Goal: Find contact information: Find contact information

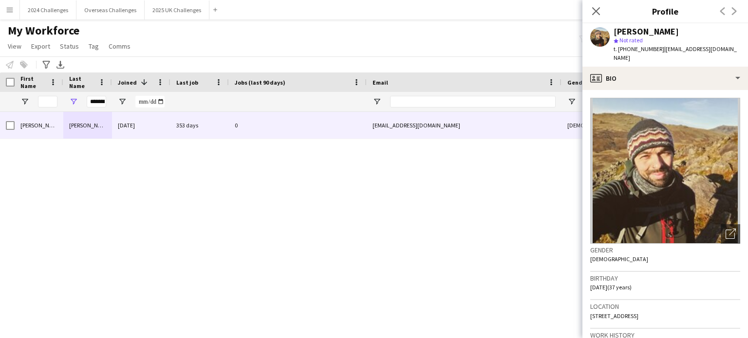
click at [206, 53] on div "My Workforce View Views Default view New view Update view Delete view Edit name…" at bounding box center [374, 39] width 748 height 33
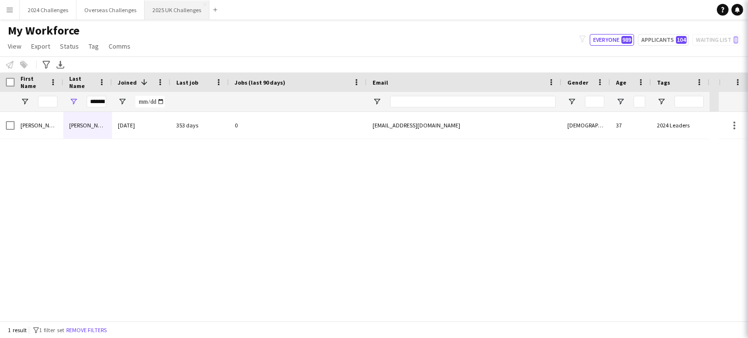
click at [160, 11] on button "2025 UK Challenges Close" at bounding box center [177, 9] width 65 height 19
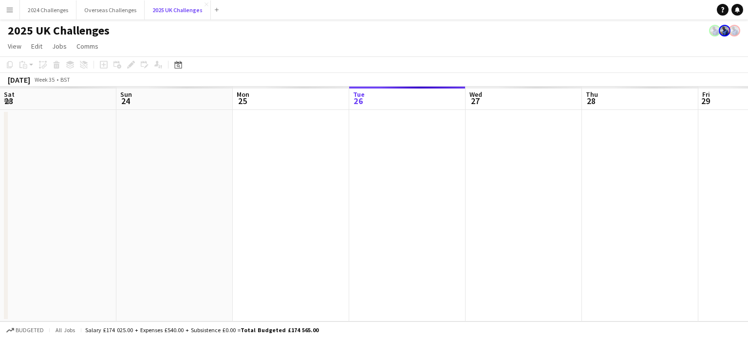
scroll to position [0, 233]
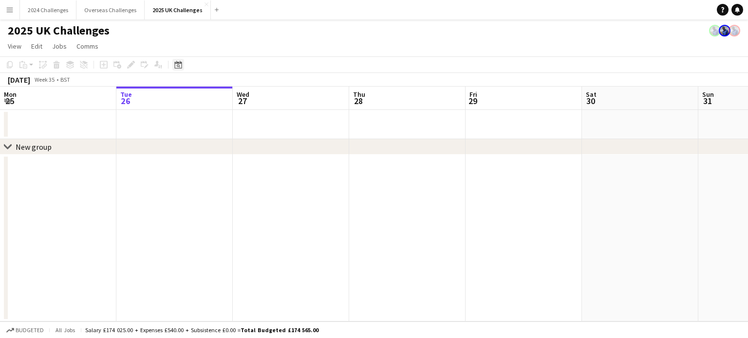
click at [183, 63] on div "Date picker" at bounding box center [178, 65] width 12 height 12
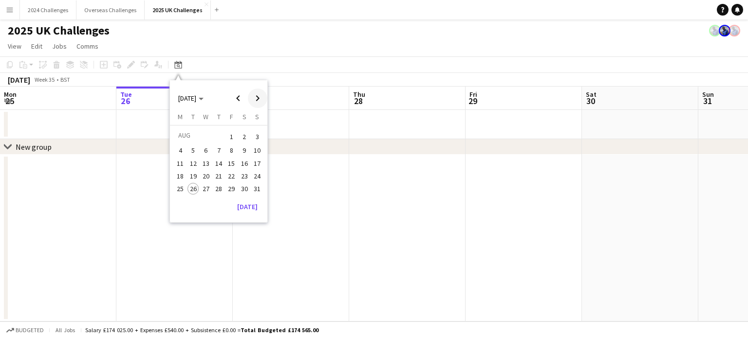
click at [264, 98] on span "Next month" at bounding box center [257, 98] width 19 height 19
click at [234, 186] on span "26" at bounding box center [232, 187] width 12 height 12
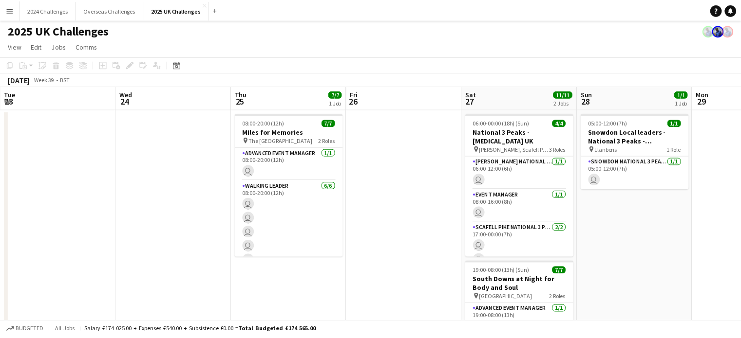
scroll to position [0, 335]
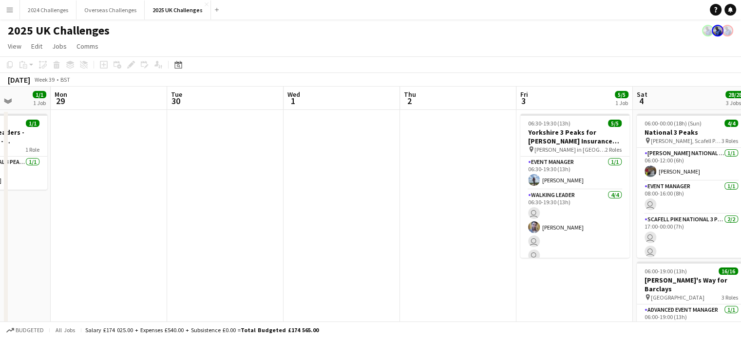
drag, startPoint x: 690, startPoint y: 188, endPoint x: 293, endPoint y: 203, distance: 397.6
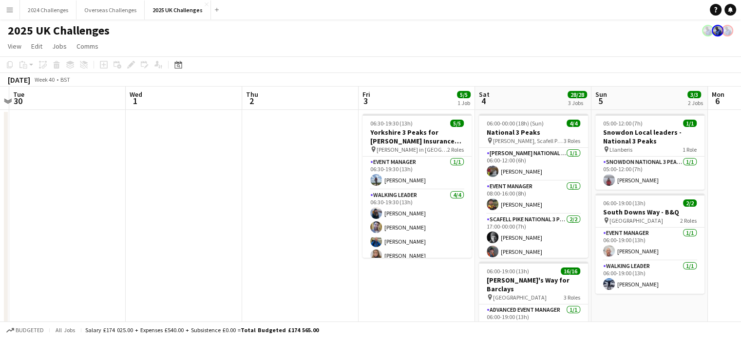
scroll to position [0, 372]
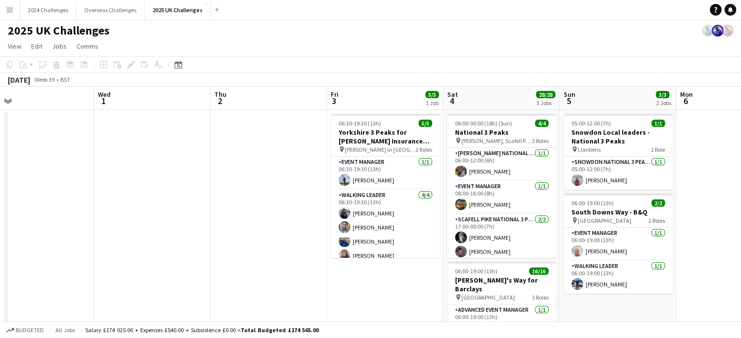
drag, startPoint x: 347, startPoint y: 201, endPoint x: 172, endPoint y: 199, distance: 174.4
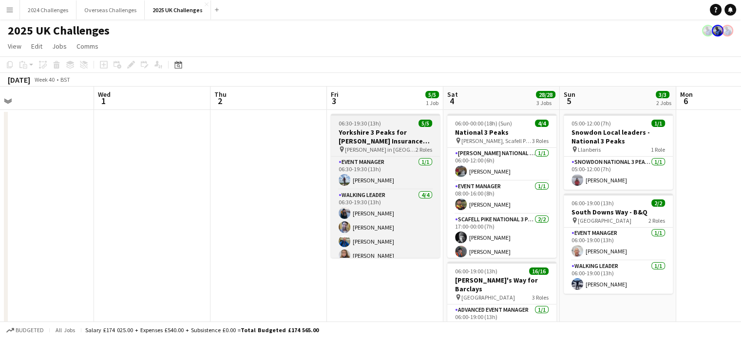
click at [364, 140] on h3 "Yorkshire 3 Peaks for [PERSON_NAME] Insurance Group" at bounding box center [385, 137] width 109 height 18
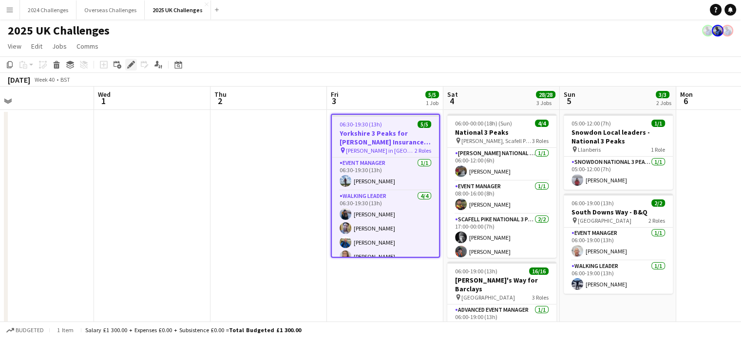
click at [130, 62] on icon "Edit" at bounding box center [131, 65] width 8 height 8
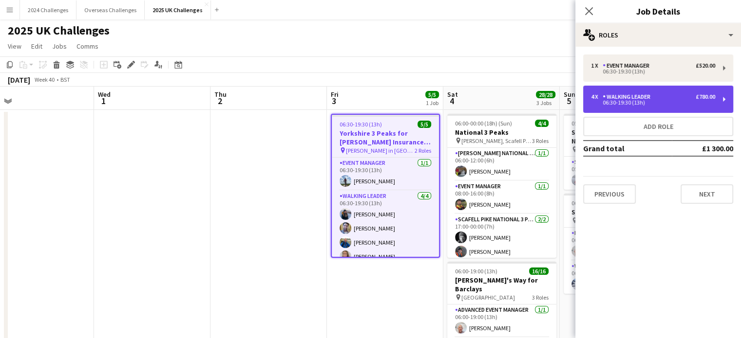
click at [662, 101] on div "06:30-19:30 (13h)" at bounding box center [653, 102] width 124 height 5
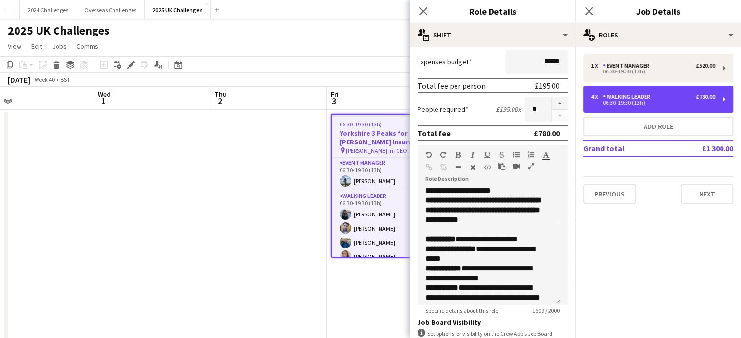
scroll to position [97, 0]
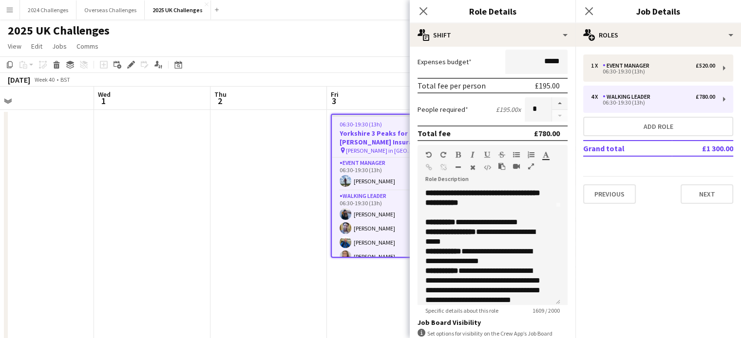
click at [359, 42] on app-page-menu "View Day view expanded Day view collapsed Month view Date picker Jump to [DATE]…" at bounding box center [370, 47] width 741 height 19
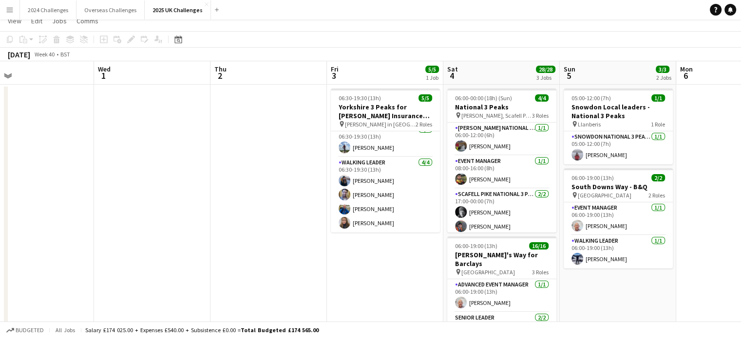
scroll to position [0, 0]
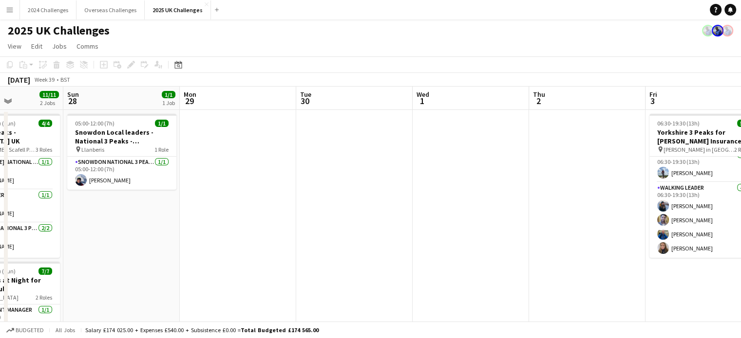
drag, startPoint x: 365, startPoint y: 135, endPoint x: 514, endPoint y: 128, distance: 148.7
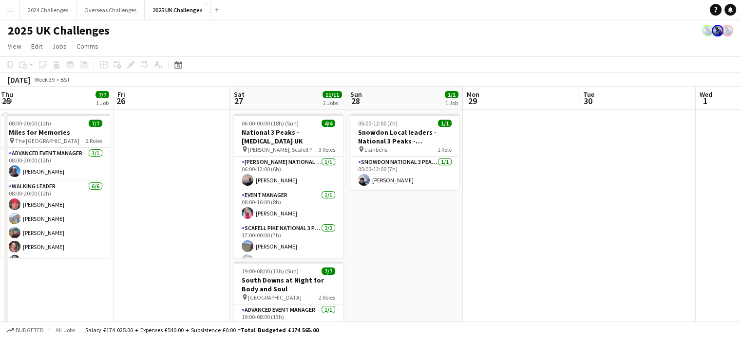
drag, startPoint x: 340, startPoint y: 148, endPoint x: 610, endPoint y: 139, distance: 270.4
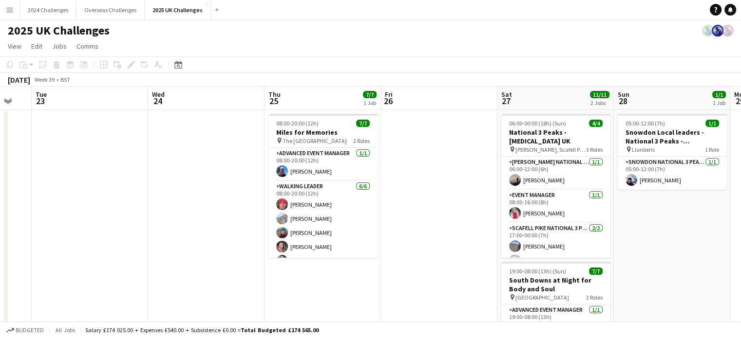
drag, startPoint x: 458, startPoint y: 236, endPoint x: 704, endPoint y: 227, distance: 246.1
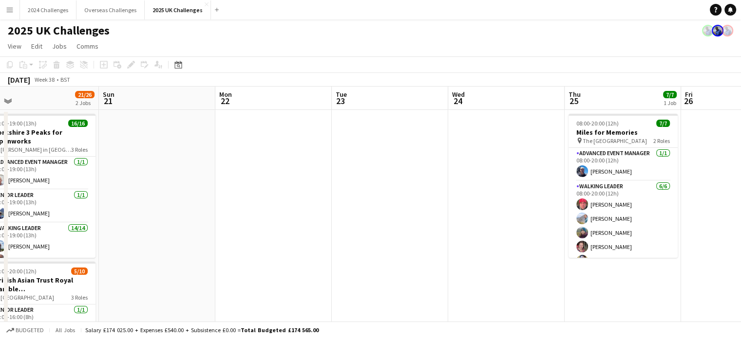
drag, startPoint x: 440, startPoint y: 209, endPoint x: 740, endPoint y: 187, distance: 300.9
click at [740, 187] on html "Menu Boards Boards Boards All jobs Status Workforce Workforce My Workforce Recr…" at bounding box center [370, 317] width 741 height 635
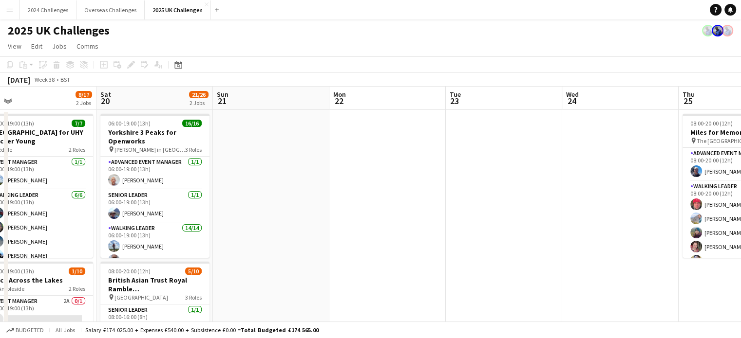
scroll to position [0, 221]
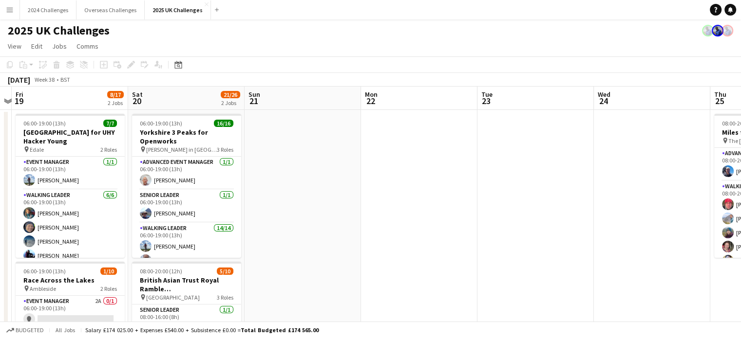
drag, startPoint x: 318, startPoint y: 187, endPoint x: 544, endPoint y: 180, distance: 225.6
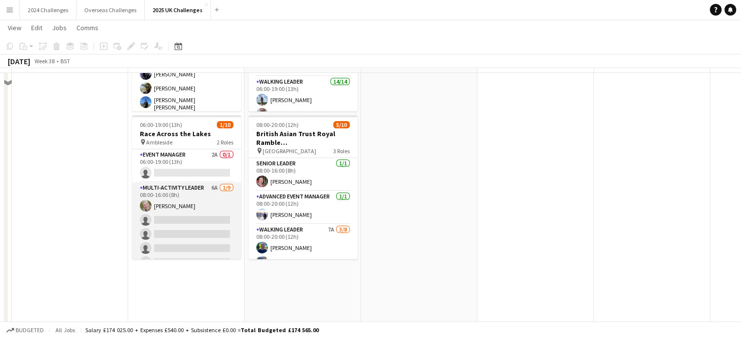
scroll to position [146, 0]
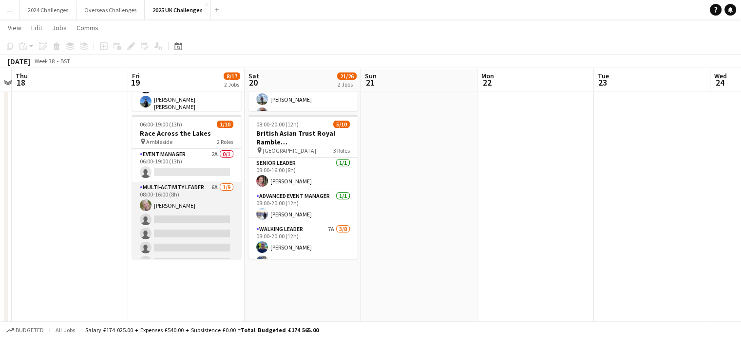
click at [189, 188] on app-card-role "Multi-Activity Leader 6A [DATE] 08:00-16:00 (8h) [PERSON_NAME] single-neutral-a…" at bounding box center [186, 255] width 109 height 146
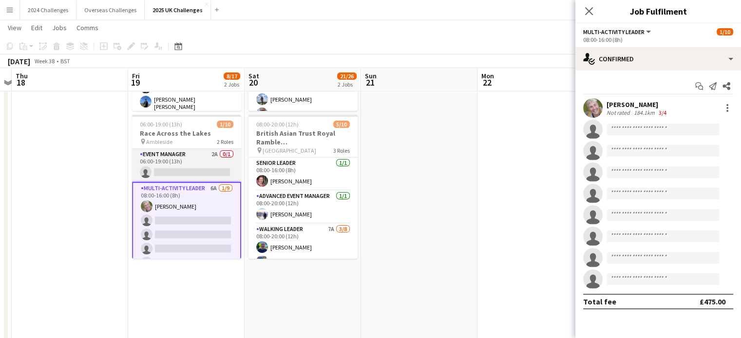
click at [181, 154] on app-card-role "Event Manager 2A 0/1 06:00-19:00 (13h) single-neutral-actions" at bounding box center [186, 165] width 109 height 33
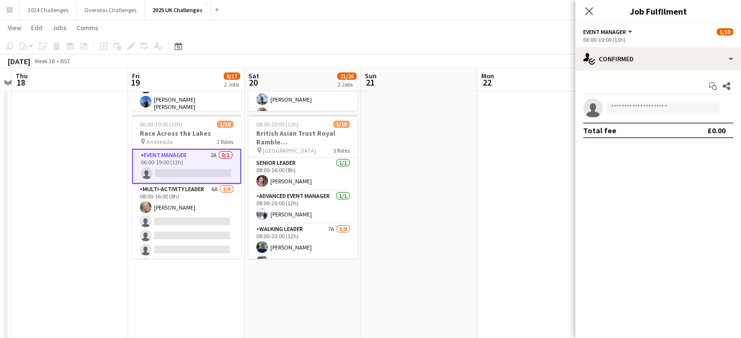
click at [470, 28] on app-page-menu "View Day view expanded Day view collapsed Month view Date picker Jump to [DATE]…" at bounding box center [370, 28] width 741 height 19
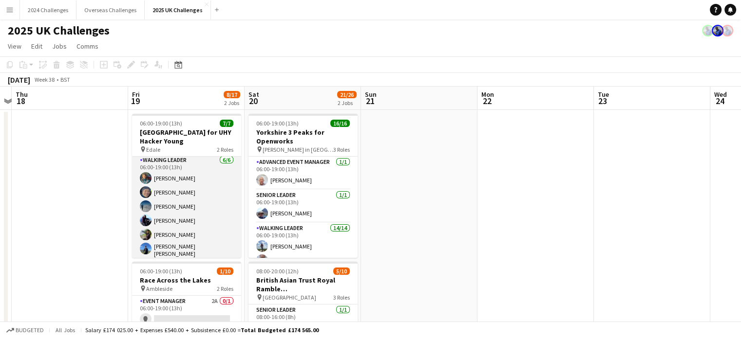
scroll to position [0, 0]
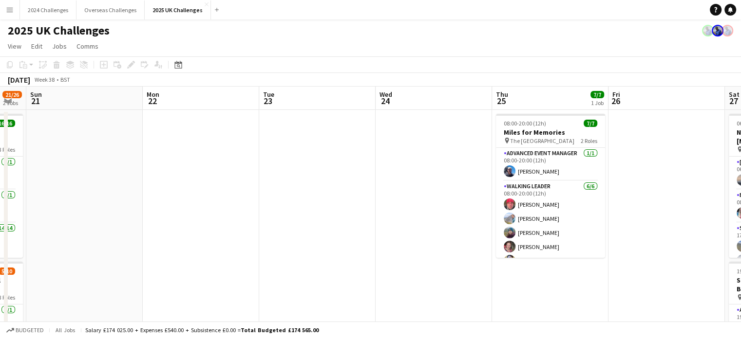
drag, startPoint x: 592, startPoint y: 241, endPoint x: 258, endPoint y: 238, distance: 334.6
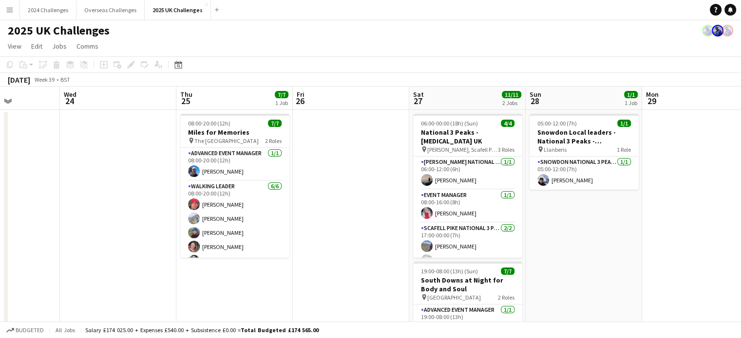
drag, startPoint x: 428, startPoint y: 233, endPoint x: 164, endPoint y: 232, distance: 264.4
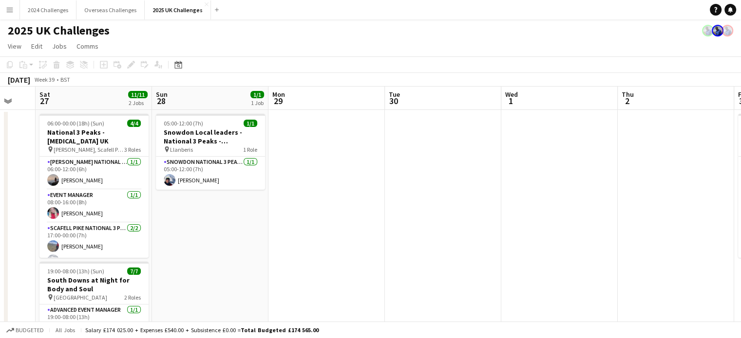
drag, startPoint x: 579, startPoint y: 230, endPoint x: 251, endPoint y: 231, distance: 327.3
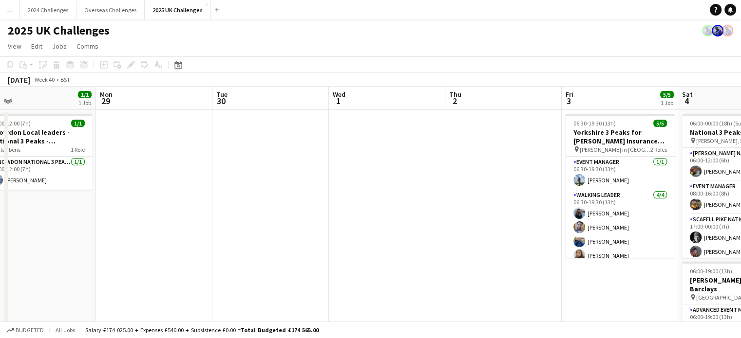
drag, startPoint x: 428, startPoint y: 225, endPoint x: 322, endPoint y: 227, distance: 105.7
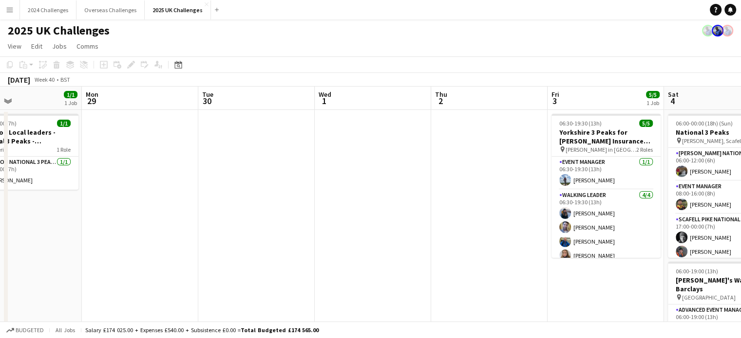
drag, startPoint x: 424, startPoint y: 284, endPoint x: 369, endPoint y: 282, distance: 55.1
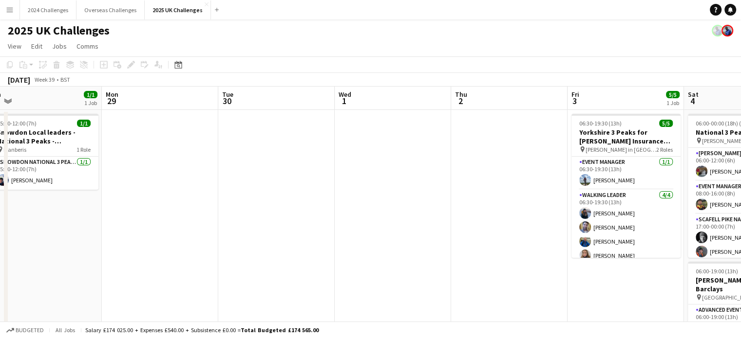
drag, startPoint x: 176, startPoint y: 147, endPoint x: 271, endPoint y: 154, distance: 95.2
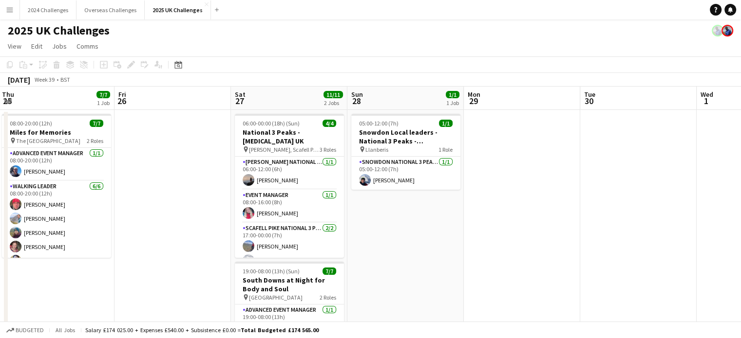
drag, startPoint x: 238, startPoint y: 154, endPoint x: 552, endPoint y: 137, distance: 314.6
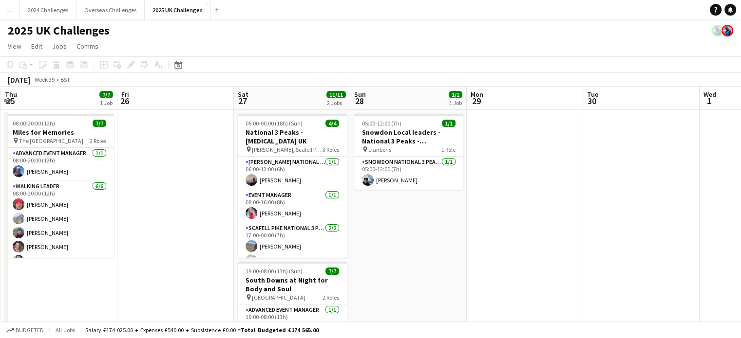
drag, startPoint x: 450, startPoint y: 197, endPoint x: 673, endPoint y: 192, distance: 222.6
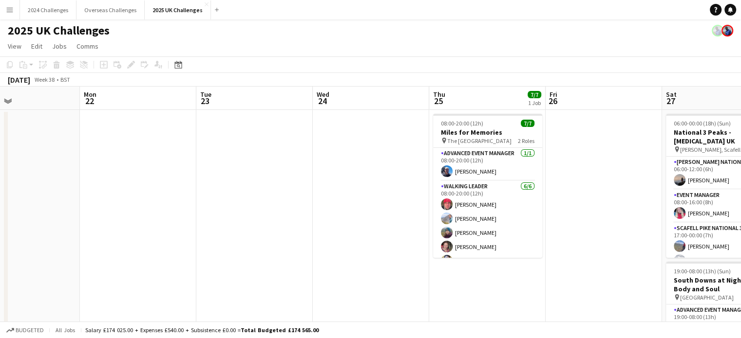
drag, startPoint x: 138, startPoint y: 194, endPoint x: 437, endPoint y: 183, distance: 299.7
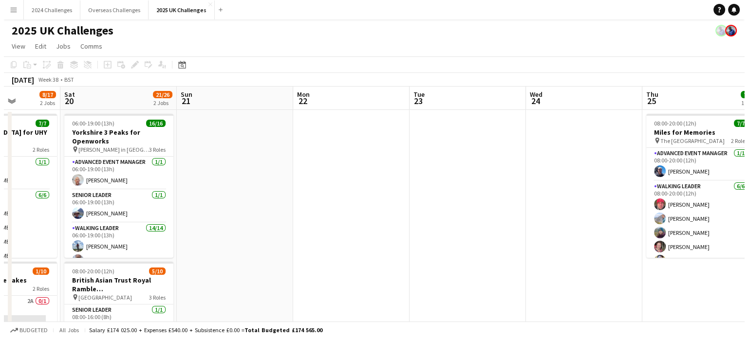
scroll to position [0, 253]
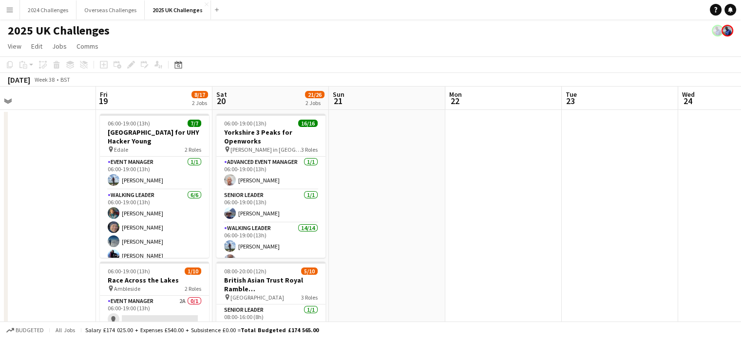
drag, startPoint x: 151, startPoint y: 178, endPoint x: 397, endPoint y: 194, distance: 246.9
click at [10, 13] on app-icon "Menu" at bounding box center [10, 10] width 8 height 8
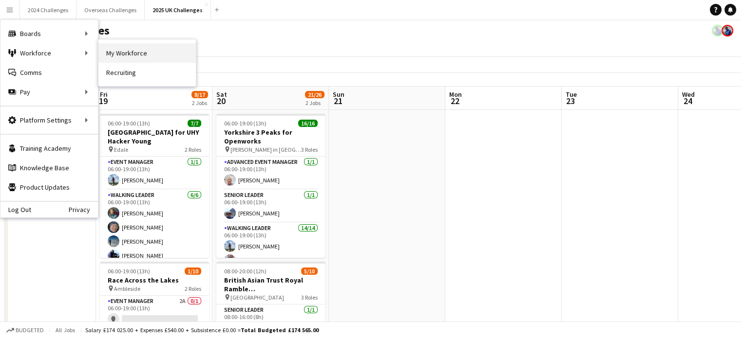
click at [124, 56] on link "My Workforce" at bounding box center [146, 52] width 97 height 19
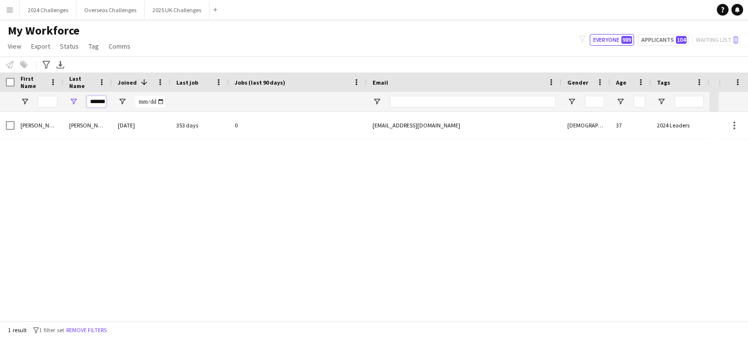
scroll to position [0, 3]
drag, startPoint x: 91, startPoint y: 101, endPoint x: 141, endPoint y: 101, distance: 50.2
click at [141, 101] on div "*******" at bounding box center [355, 101] width 710 height 19
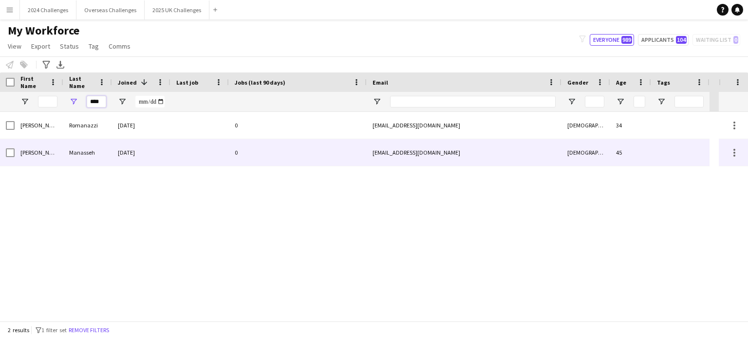
type input "****"
click at [82, 158] on div "Manasseh" at bounding box center [87, 152] width 49 height 27
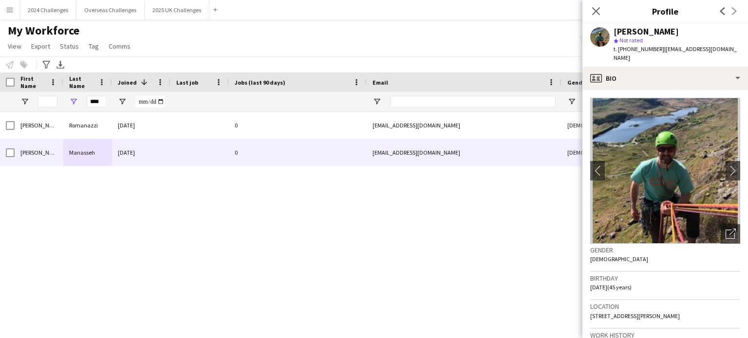
drag, startPoint x: 662, startPoint y: 58, endPoint x: 660, endPoint y: 49, distance: 9.0
click at [660, 49] on div "t. [PHONE_NUMBER] | [PERSON_NAME][EMAIL_ADDRESS][DOMAIN_NAME]" at bounding box center [677, 54] width 127 height 18
copy span "[EMAIL_ADDRESS][DOMAIN_NAME]"
drag, startPoint x: 655, startPoint y: 48, endPoint x: 627, endPoint y: 48, distance: 28.7
click at [627, 48] on span "t. [PHONE_NUMBER]" at bounding box center [639, 48] width 51 height 7
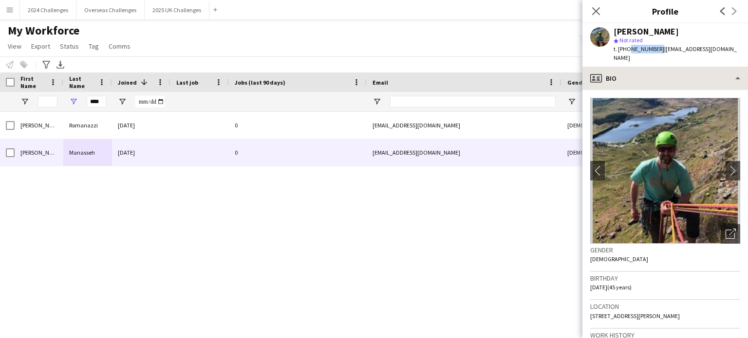
copy span "7789691710"
click at [160, 6] on button "2025 UK Challenges Close" at bounding box center [177, 9] width 65 height 19
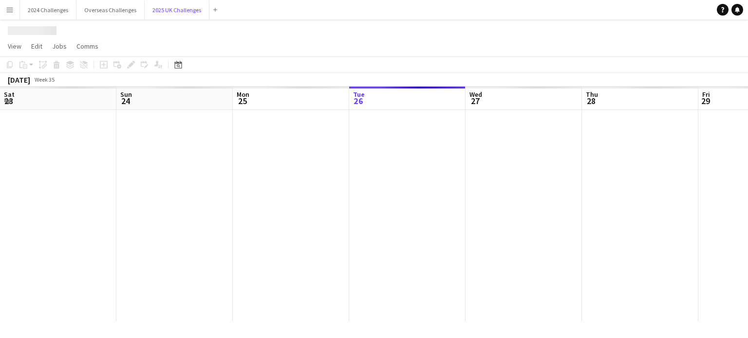
scroll to position [0, 233]
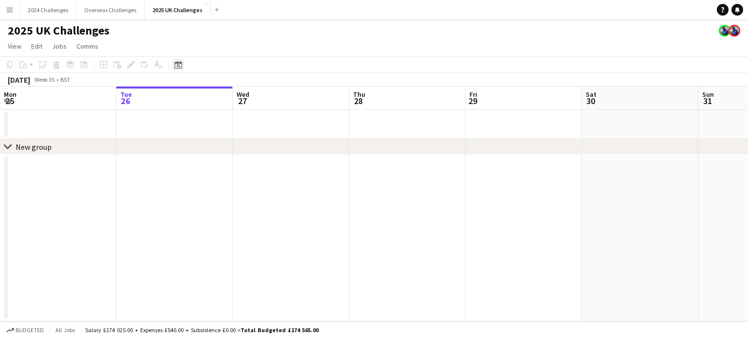
click at [181, 62] on icon "Date picker" at bounding box center [178, 65] width 8 height 8
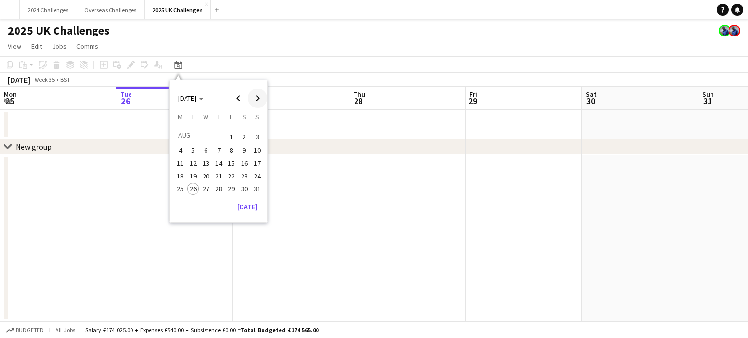
click at [257, 98] on span "Next month" at bounding box center [257, 98] width 19 height 19
click at [236, 172] on span "19" at bounding box center [232, 174] width 12 height 12
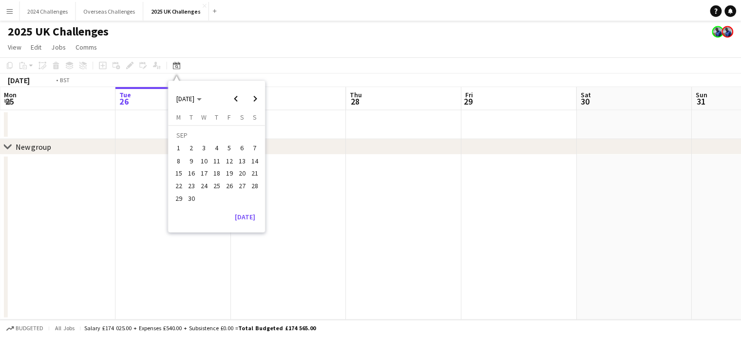
scroll to position [0, 335]
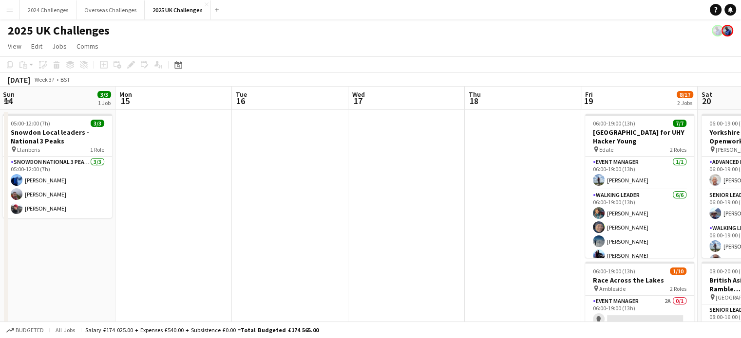
drag, startPoint x: 131, startPoint y: 146, endPoint x: 337, endPoint y: 164, distance: 207.8
click at [466, 150] on app-calendar-viewport "Fri 12 Sat 13 Sun 14 3/3 1 Job Mon 15 Tue 16 Wed 17 Thu 18 Fri 19 8/17 2 Jobs S…" at bounding box center [370, 279] width 741 height 384
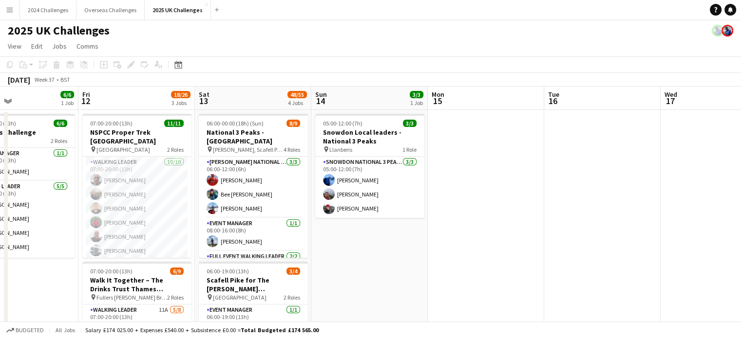
drag, startPoint x: 219, startPoint y: 166, endPoint x: 518, endPoint y: 160, distance: 298.6
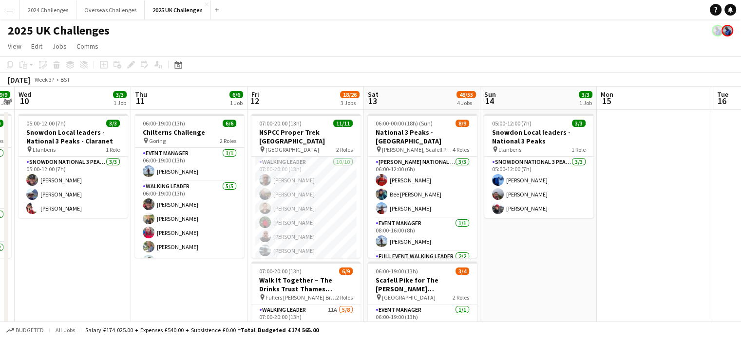
drag, startPoint x: 486, startPoint y: 214, endPoint x: 574, endPoint y: 209, distance: 87.8
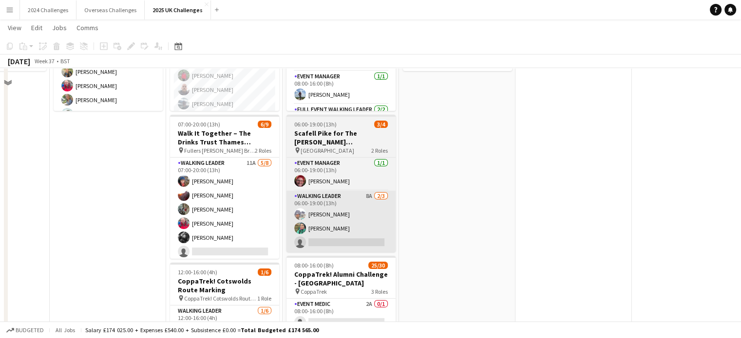
scroll to position [0, 0]
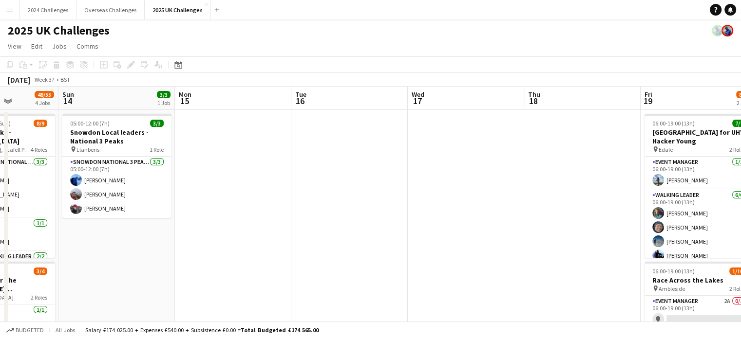
drag, startPoint x: 609, startPoint y: 203, endPoint x: 269, endPoint y: 220, distance: 340.8
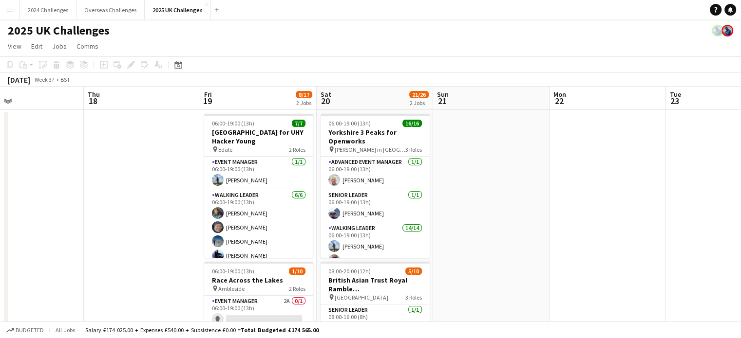
scroll to position [0, 271]
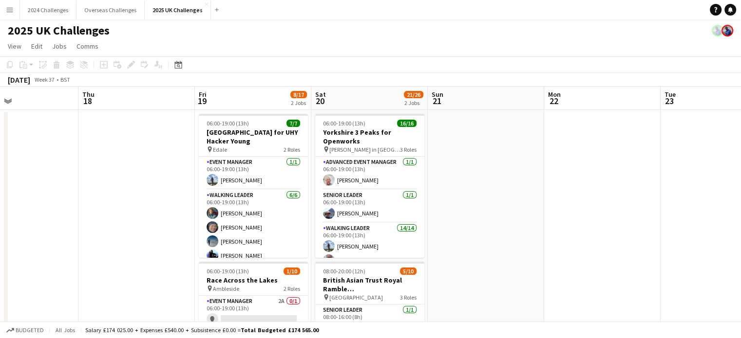
drag, startPoint x: 462, startPoint y: 212, endPoint x: 123, endPoint y: 218, distance: 338.5
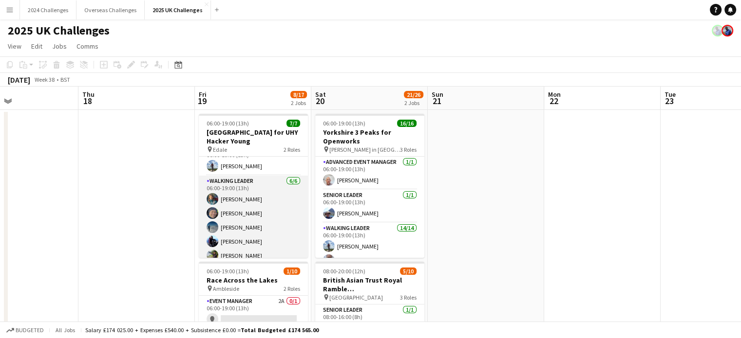
scroll to position [0, 0]
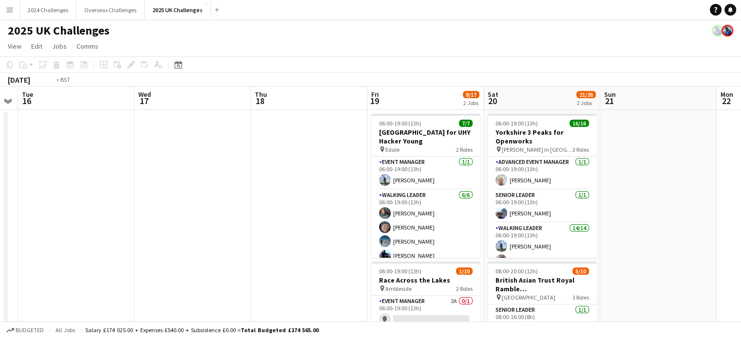
drag, startPoint x: 91, startPoint y: 145, endPoint x: 457, endPoint y: 156, distance: 366.4
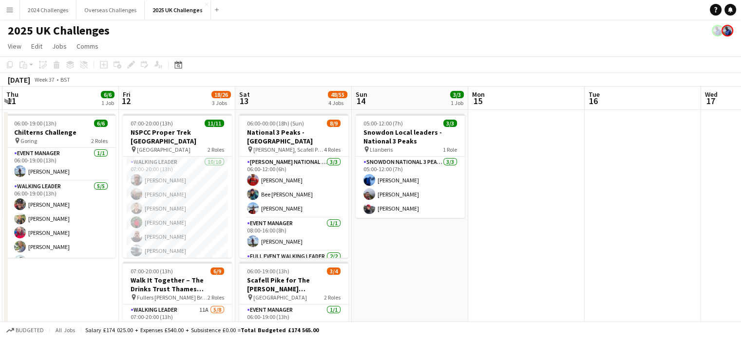
drag, startPoint x: 212, startPoint y: 159, endPoint x: 597, endPoint y: 154, distance: 384.3
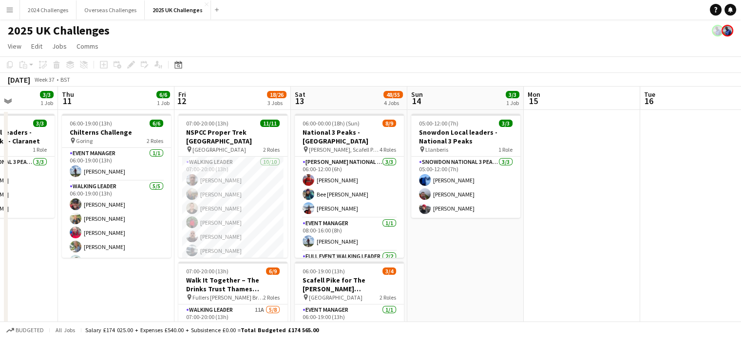
drag, startPoint x: 577, startPoint y: 171, endPoint x: 695, endPoint y: 170, distance: 117.9
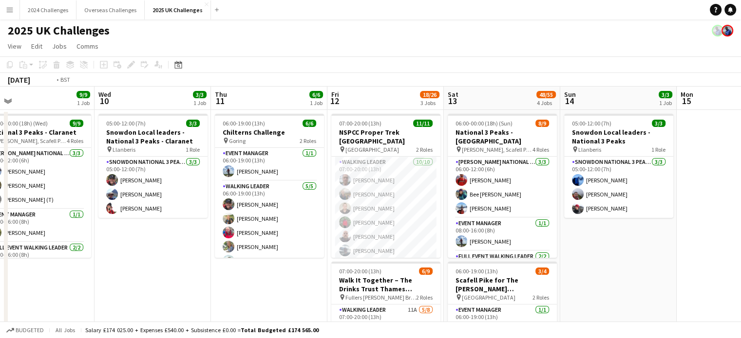
scroll to position [0, 320]
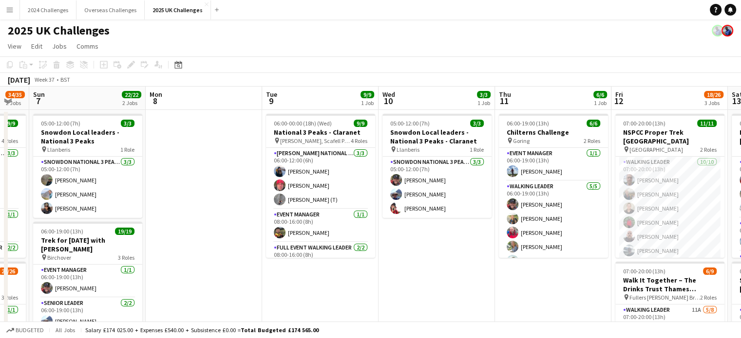
drag, startPoint x: 107, startPoint y: 272, endPoint x: 419, endPoint y: 271, distance: 311.7
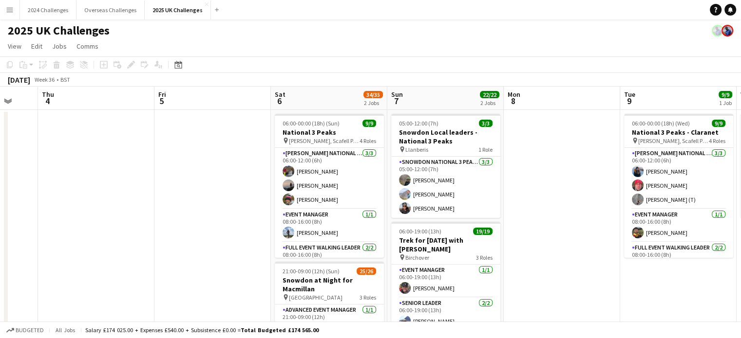
scroll to position [0, 251]
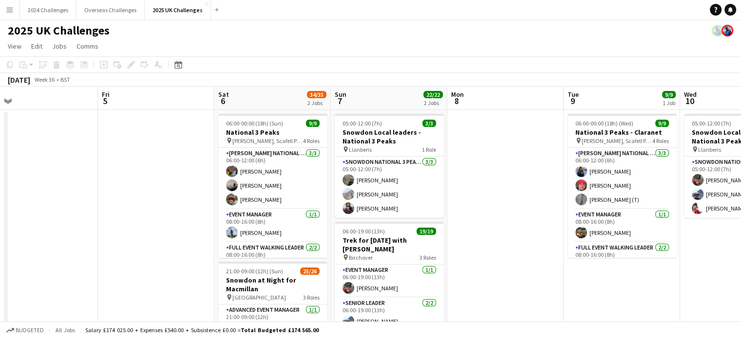
drag, startPoint x: 229, startPoint y: 261, endPoint x: 531, endPoint y: 249, distance: 302.2
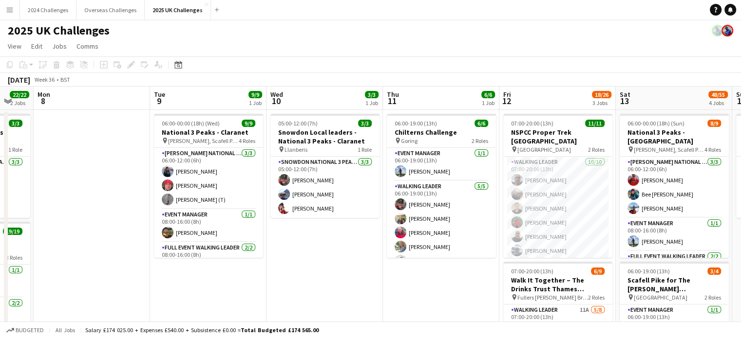
scroll to position [0, 288]
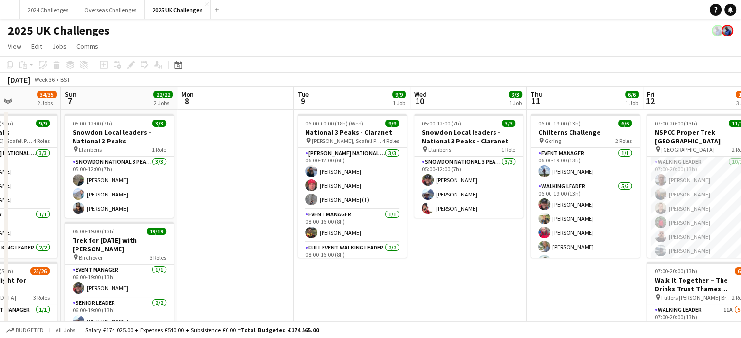
drag, startPoint x: 697, startPoint y: 285, endPoint x: 443, endPoint y: 284, distance: 253.7
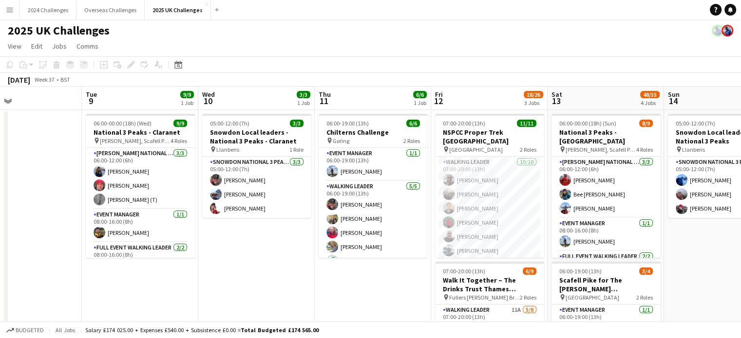
drag, startPoint x: 550, startPoint y: 286, endPoint x: 344, endPoint y: 282, distance: 206.0
